Goal: Task Accomplishment & Management: Manage account settings

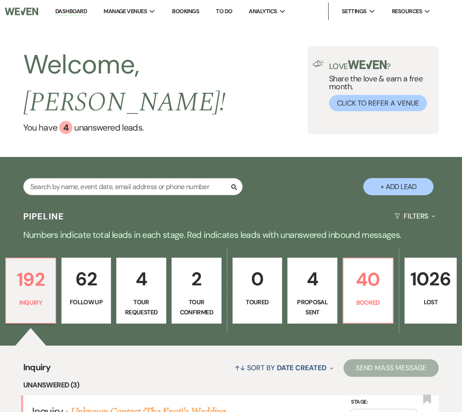
click at [185, 11] on link "Bookings" at bounding box center [185, 10] width 27 height 7
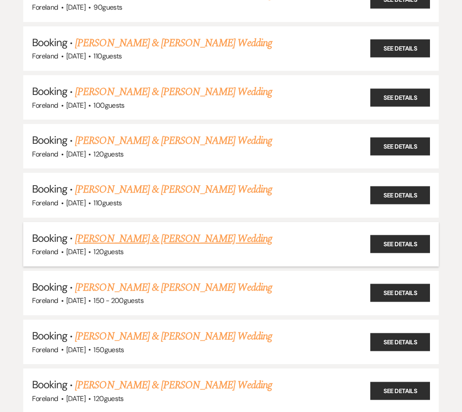
scroll to position [138, 0]
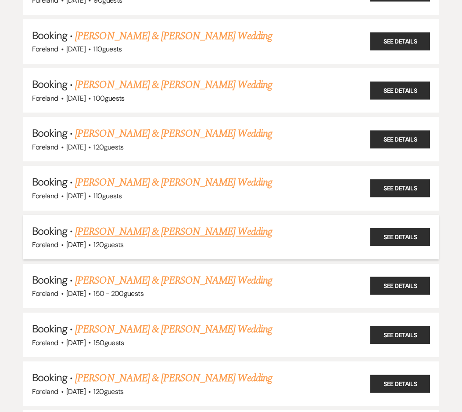
click at [133, 224] on link "[PERSON_NAME] & [PERSON_NAME] Wedding" at bounding box center [173, 232] width 197 height 16
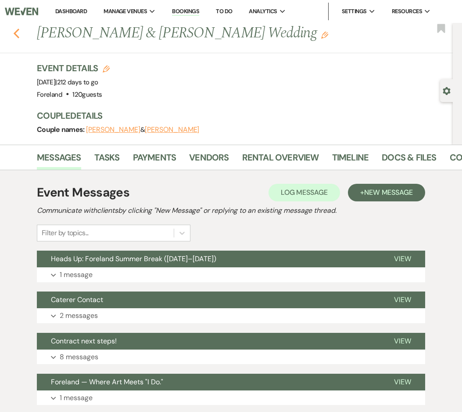
click at [14, 31] on icon "Previous" at bounding box center [16, 33] width 7 height 11
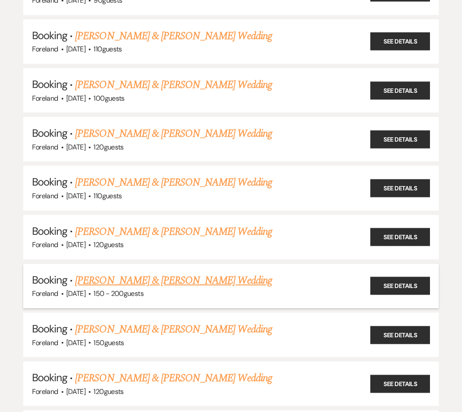
click at [134, 272] on link "[PERSON_NAME] & [PERSON_NAME] Wedding" at bounding box center [173, 280] width 197 height 16
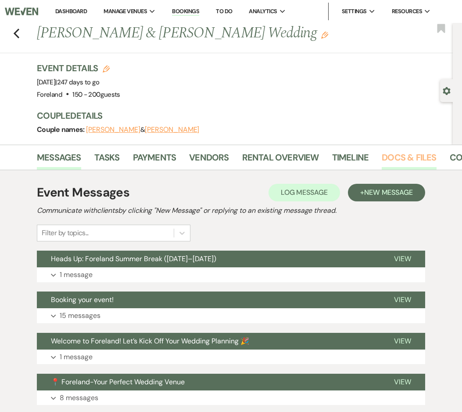
click at [399, 161] on link "Docs & Files" at bounding box center [409, 159] width 54 height 19
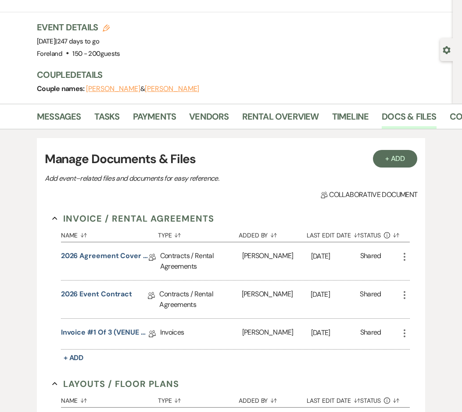
scroll to position [57, 0]
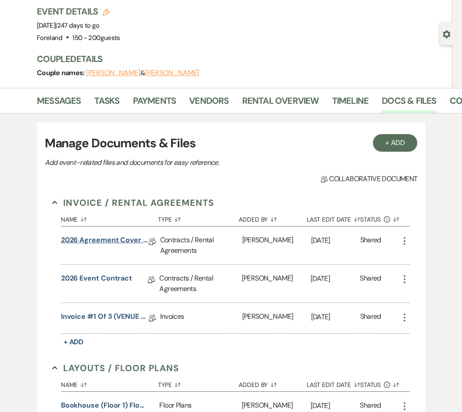
click at [109, 237] on link "2026 Agreement Cover Page" at bounding box center [105, 242] width 88 height 14
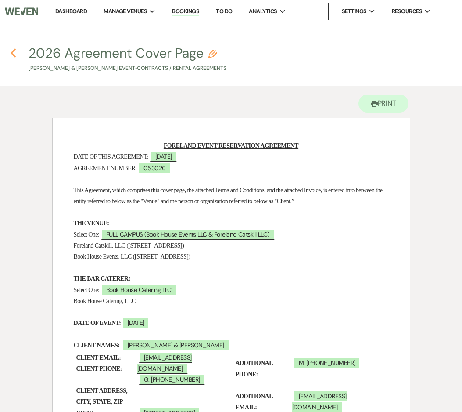
click at [13, 52] on use "button" at bounding box center [13, 53] width 6 height 10
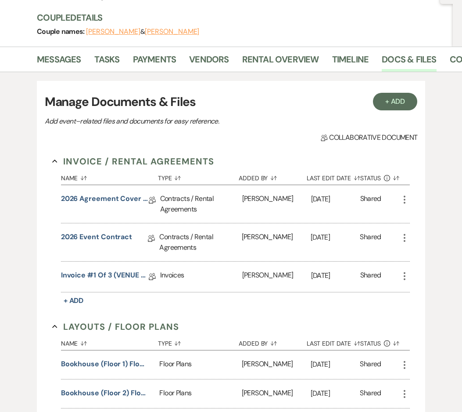
scroll to position [98, 0]
click at [105, 274] on link "Invoice #1 of 3 (VENUE DEPOSIT)" at bounding box center [105, 277] width 88 height 14
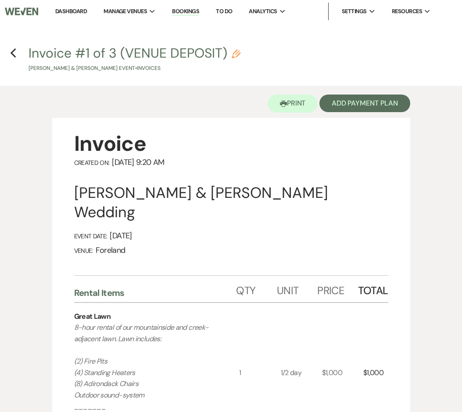
click at [17, 51] on h4 "Previous Invoice #1 of 3 (VENUE DEPOSIT) Pencil [PERSON_NAME] & [PERSON_NAME] E…" at bounding box center [231, 58] width 462 height 29
click at [16, 51] on icon "Previous" at bounding box center [13, 53] width 7 height 11
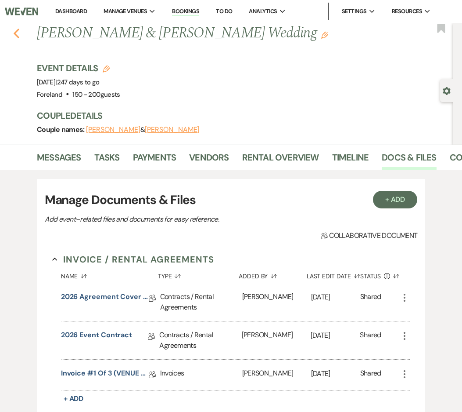
click at [16, 35] on use "button" at bounding box center [17, 34] width 6 height 10
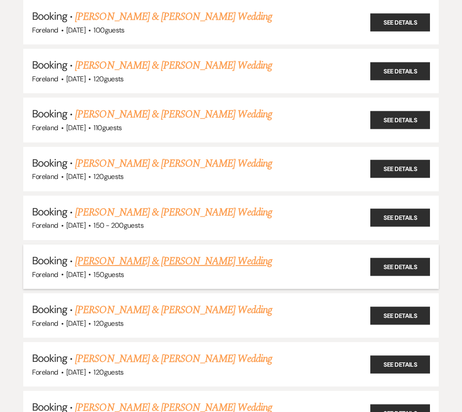
scroll to position [207, 0]
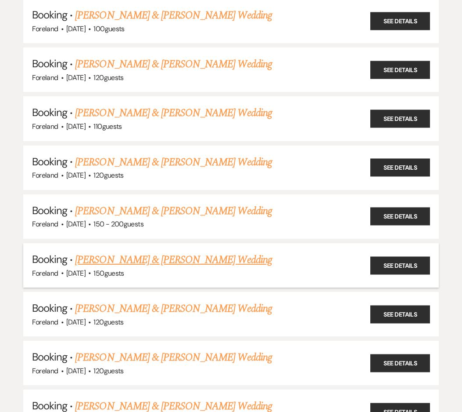
click at [164, 254] on link "[PERSON_NAME] & [PERSON_NAME] Wedding" at bounding box center [173, 260] width 197 height 16
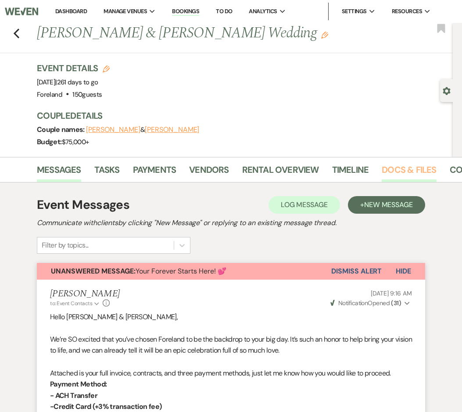
click at [389, 171] on link "Docs & Files" at bounding box center [409, 172] width 54 height 19
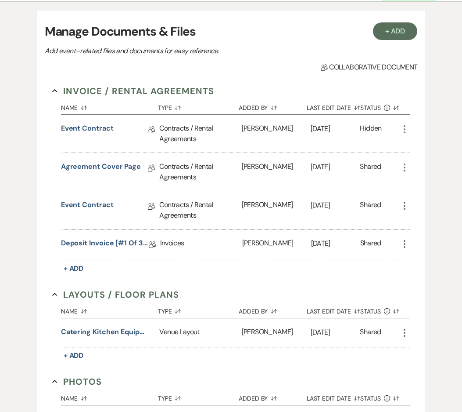
scroll to position [189, 0]
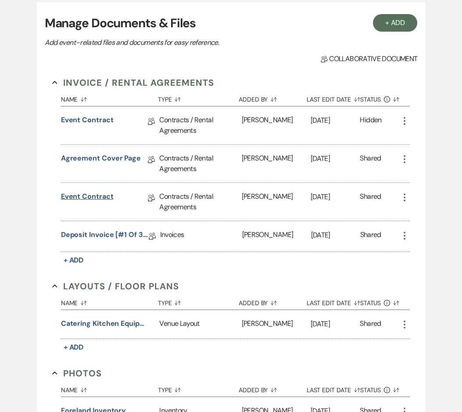
click at [81, 195] on link "Event Contract" at bounding box center [87, 198] width 53 height 14
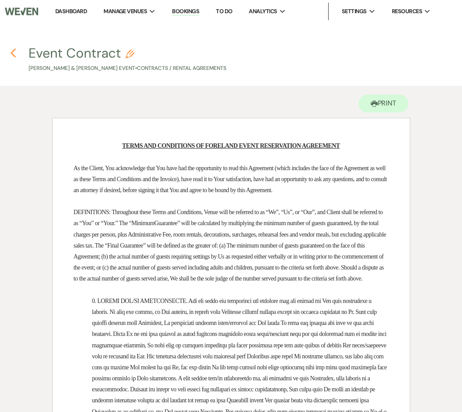
click at [11, 49] on icon "Previous" at bounding box center [13, 53] width 7 height 11
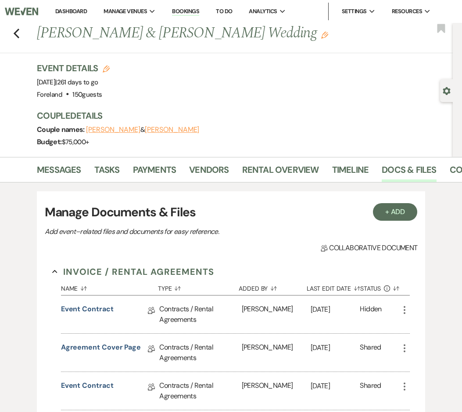
scroll to position [189, 0]
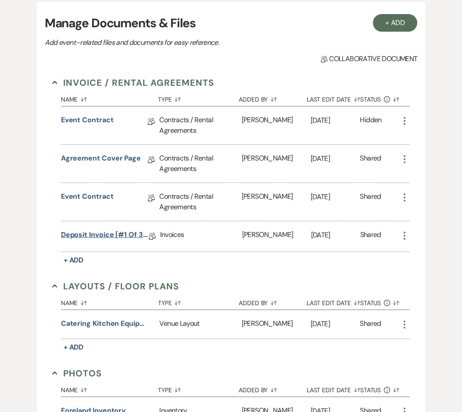
click at [107, 236] on link "Deposit Invoice [#1 of 3] 3-10-2025" at bounding box center [105, 236] width 88 height 14
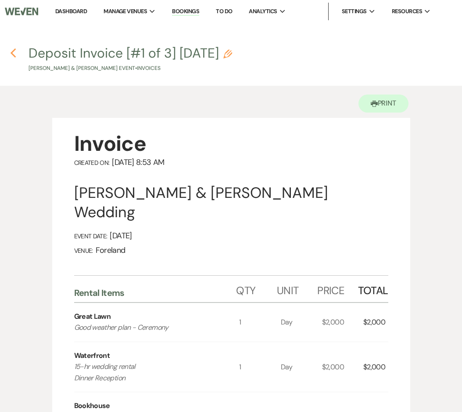
click at [12, 53] on use "button" at bounding box center [13, 53] width 6 height 10
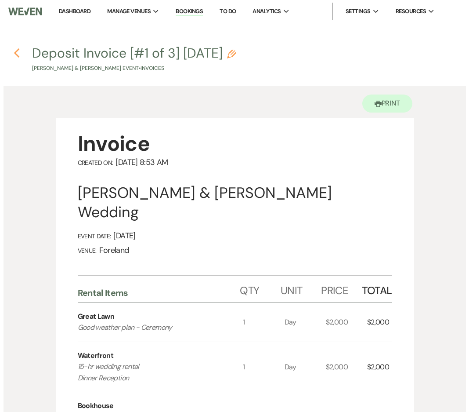
scroll to position [189, 0]
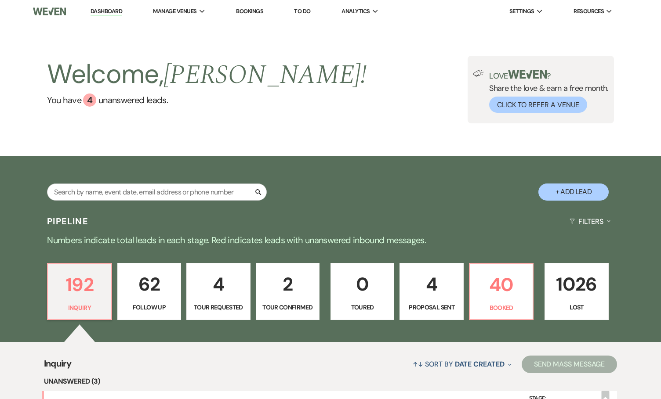
click at [252, 12] on link "Bookings" at bounding box center [249, 10] width 27 height 7
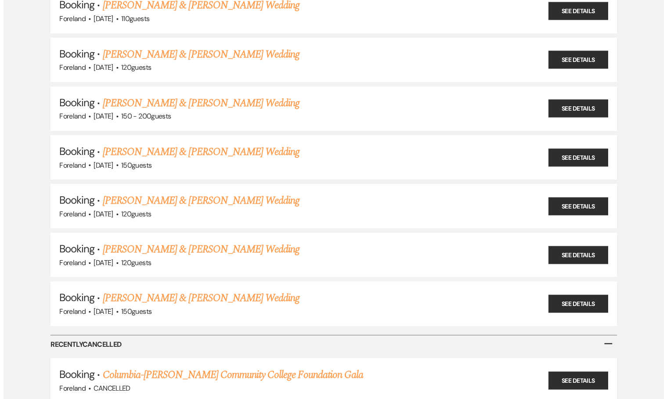
scroll to position [316, 0]
